Goal: Information Seeking & Learning: Understand process/instructions

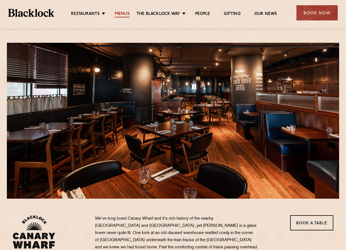
click at [124, 13] on link "Menus" at bounding box center [122, 14] width 15 height 6
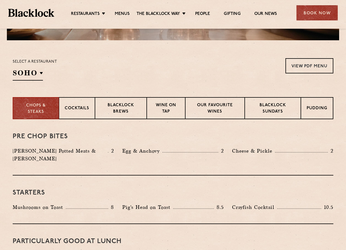
scroll to position [164, 0]
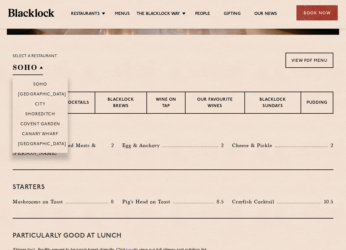
click at [43, 68] on h2 "SOHO" at bounding box center [28, 69] width 30 height 12
click at [41, 68] on h2 "SOHO" at bounding box center [28, 69] width 30 height 12
click at [43, 132] on p "Canary Wharf" at bounding box center [40, 135] width 36 height 6
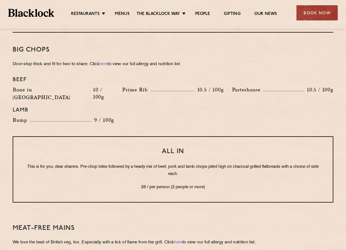
scroll to position [0, 0]
